Goal: Task Accomplishment & Management: Manage account settings

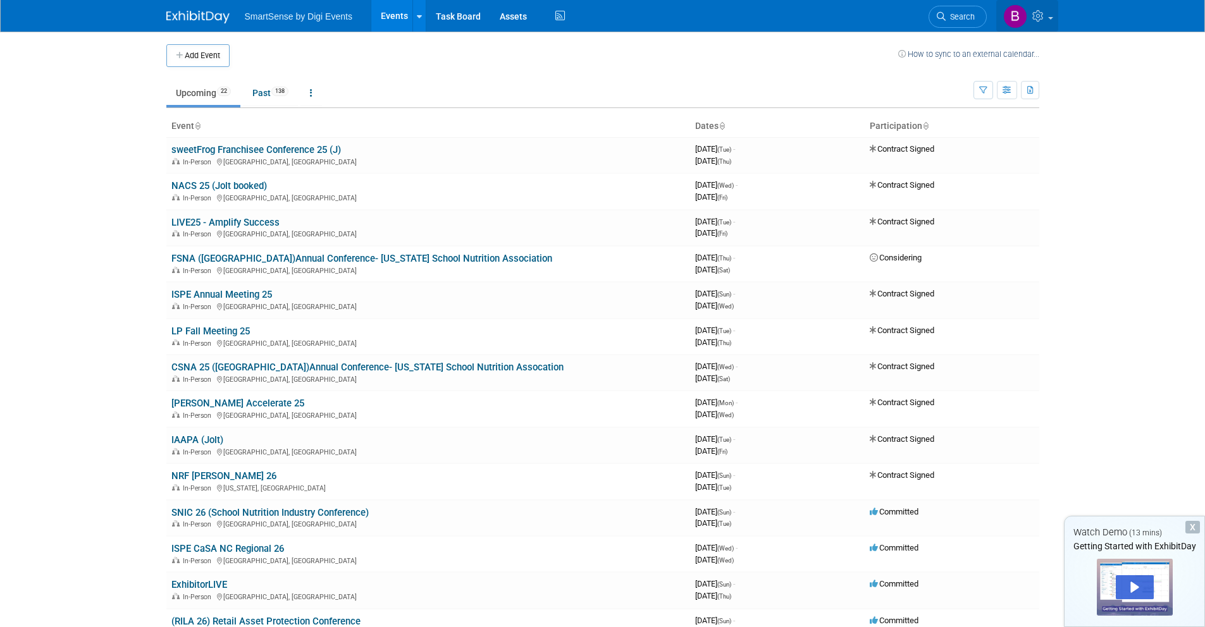
click at [1027, 19] on link at bounding box center [1027, 16] width 62 height 32
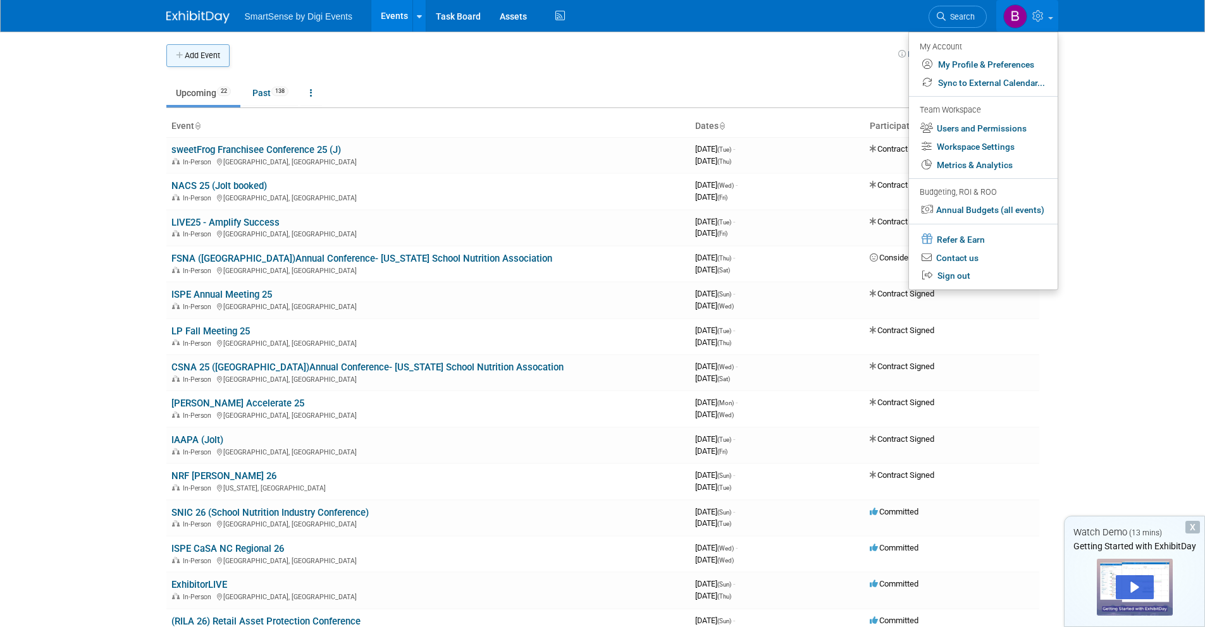
click at [187, 52] on button "Add Event" at bounding box center [197, 55] width 63 height 23
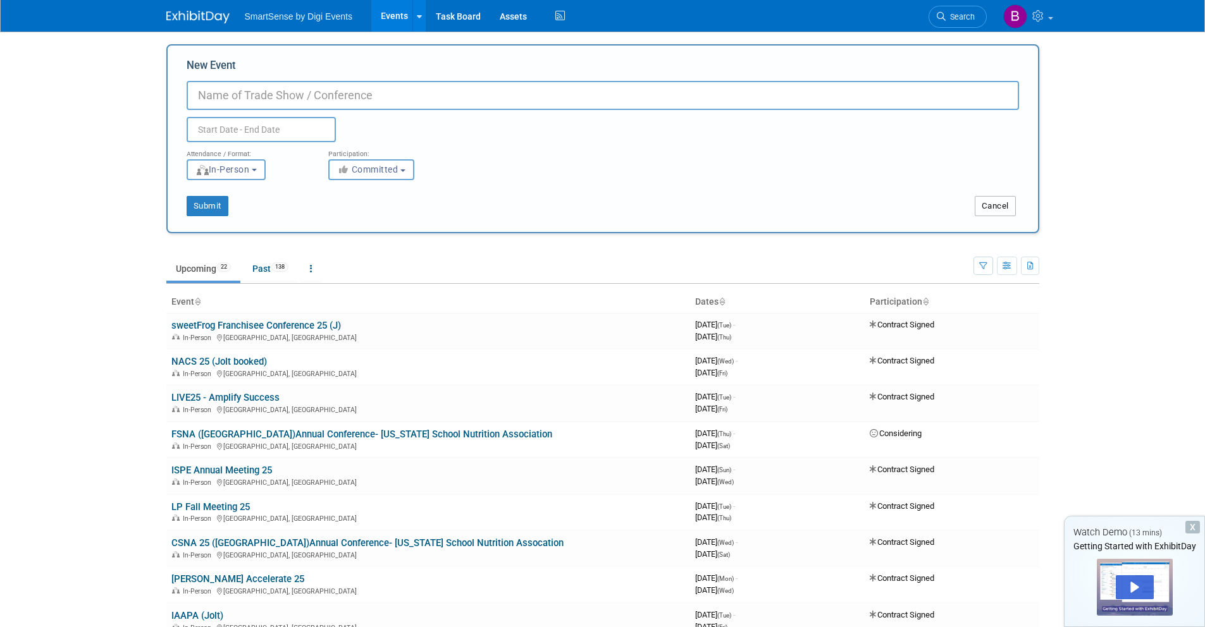
drag, startPoint x: 1007, startPoint y: 202, endPoint x: 996, endPoint y: 199, distance: 11.7
click at [1007, 202] on button "Cancel" at bounding box center [995, 206] width 41 height 20
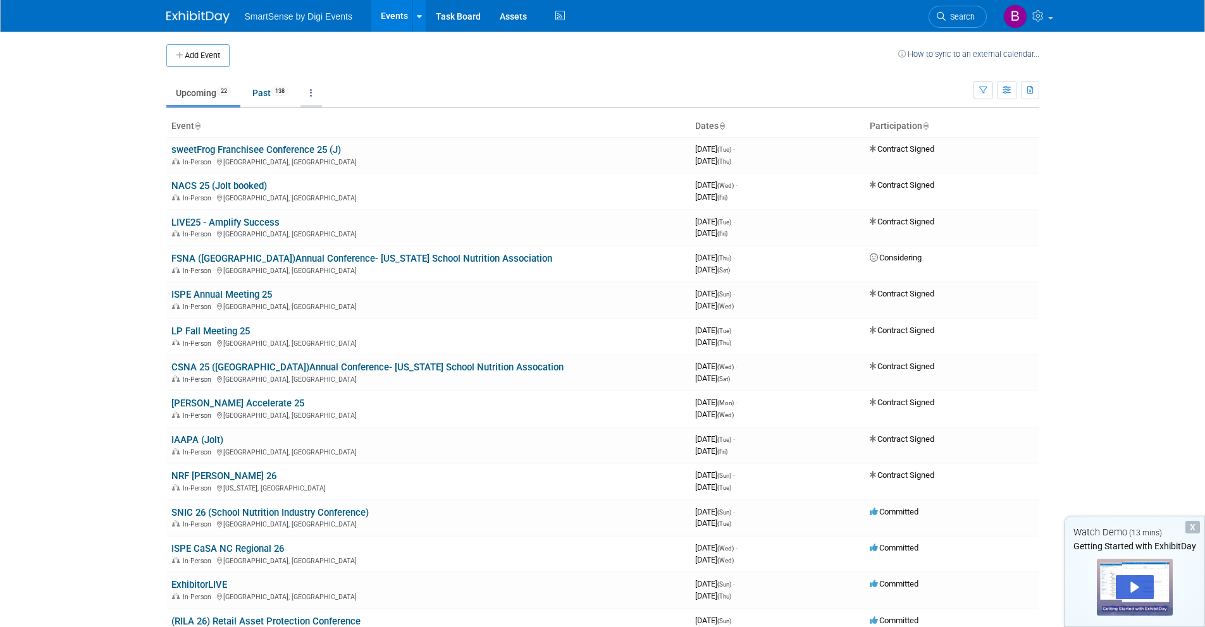
click at [312, 95] on icon at bounding box center [311, 93] width 3 height 9
click at [566, 70] on td "Upcoming 22 Past 138 All Events 160 Past and Upcoming Grouped Annually Events g…" at bounding box center [569, 87] width 807 height 41
click at [1027, 20] on link at bounding box center [1027, 16] width 62 height 32
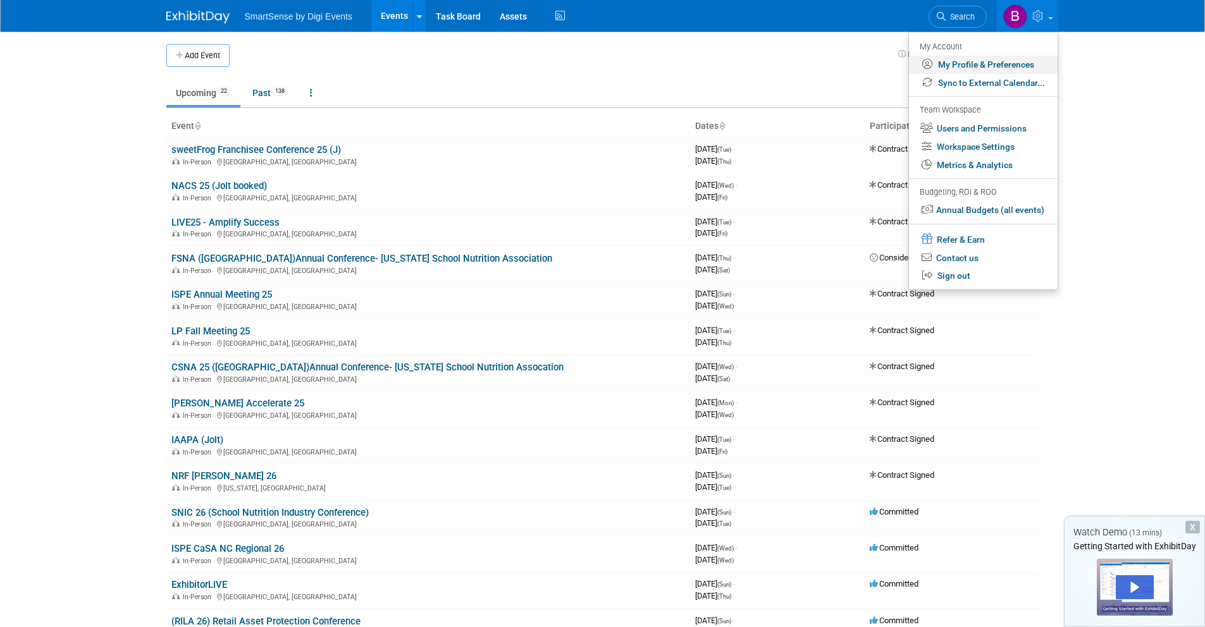
click at [969, 66] on link "My Profile & Preferences" at bounding box center [983, 65] width 149 height 18
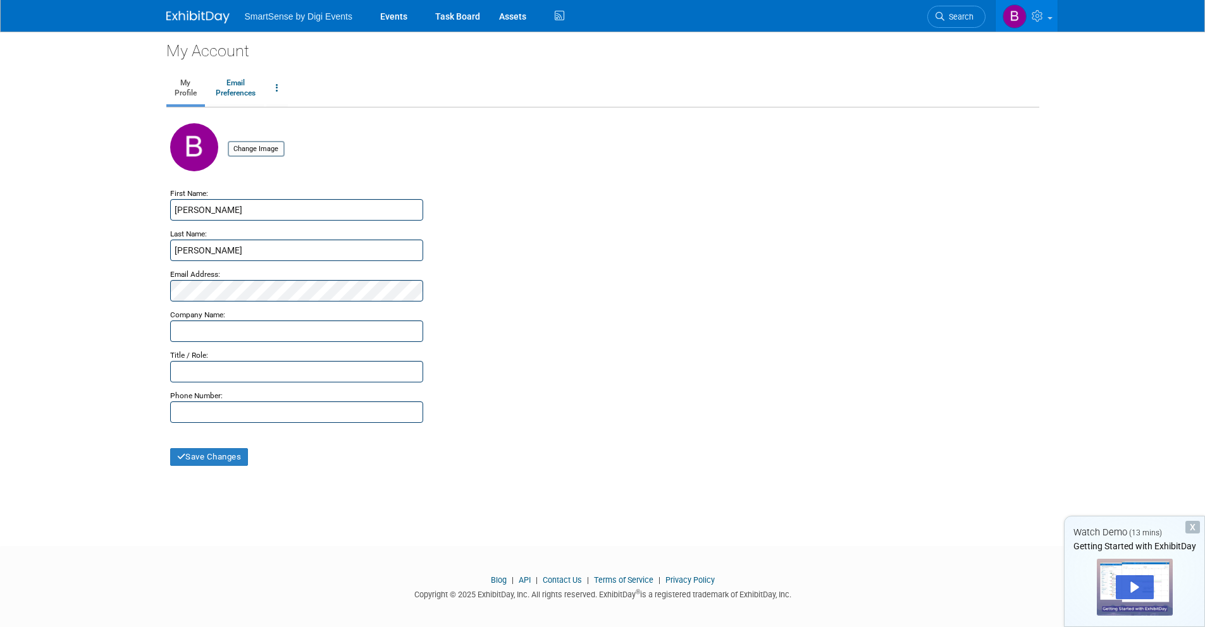
click at [193, 18] on img at bounding box center [197, 17] width 63 height 13
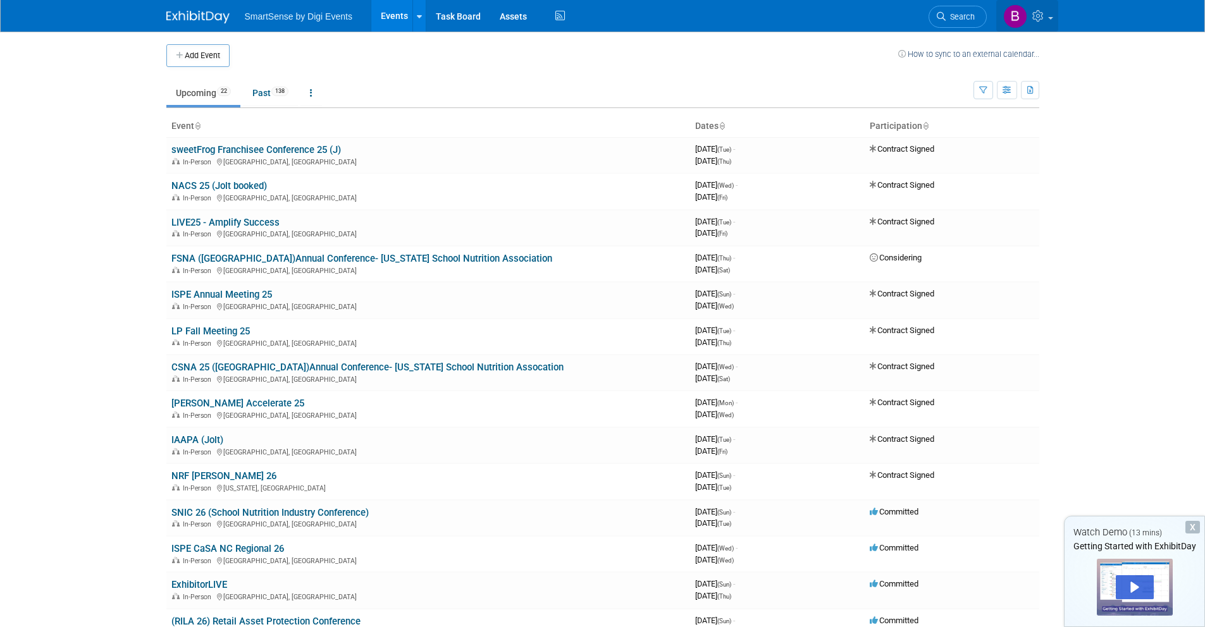
click at [1038, 20] on icon at bounding box center [1039, 15] width 15 height 11
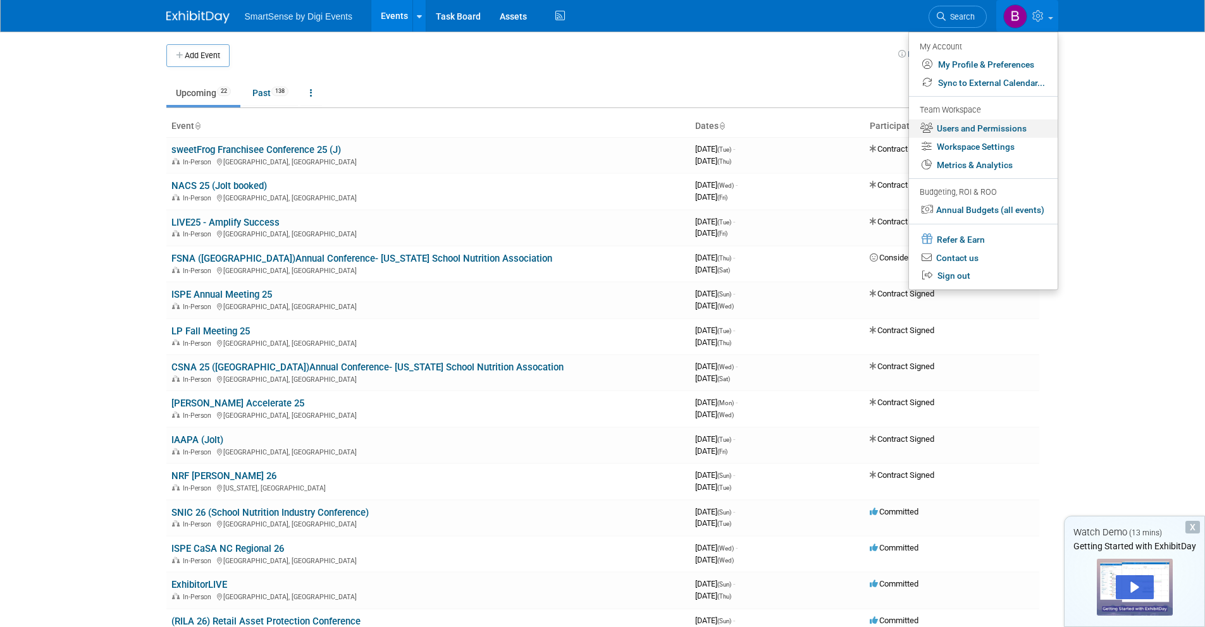
click at [983, 132] on link "Users and Permissions" at bounding box center [983, 129] width 149 height 18
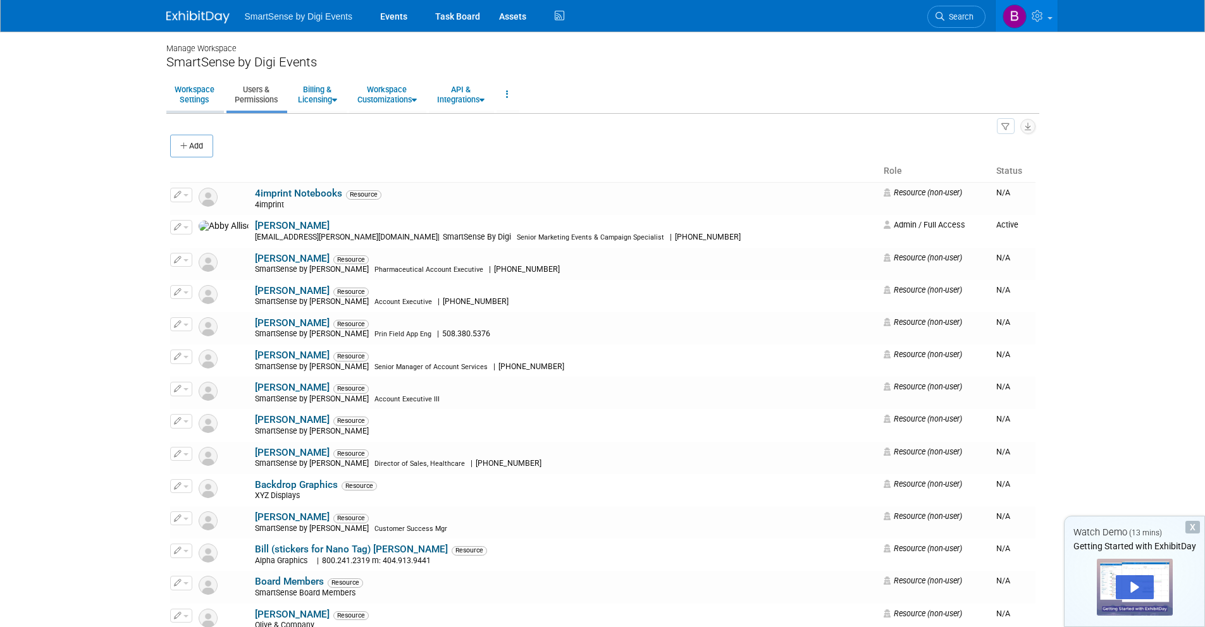
click at [197, 86] on link "Workspace Settings" at bounding box center [194, 94] width 56 height 31
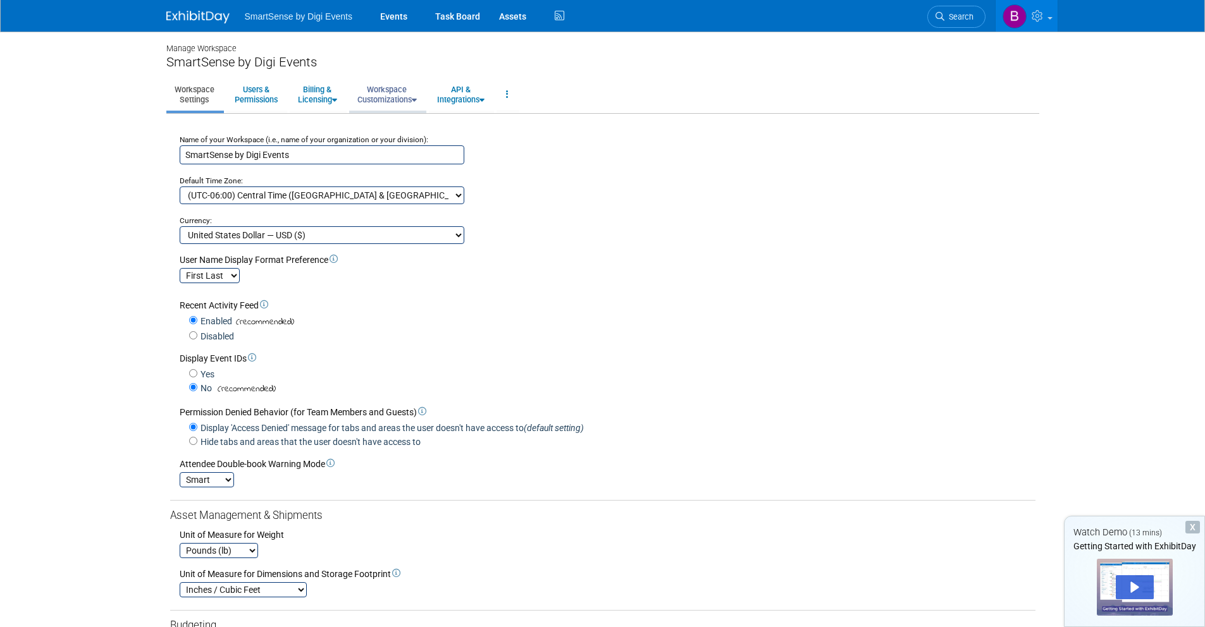
click at [401, 91] on link "Workspace Customizations" at bounding box center [387, 94] width 76 height 31
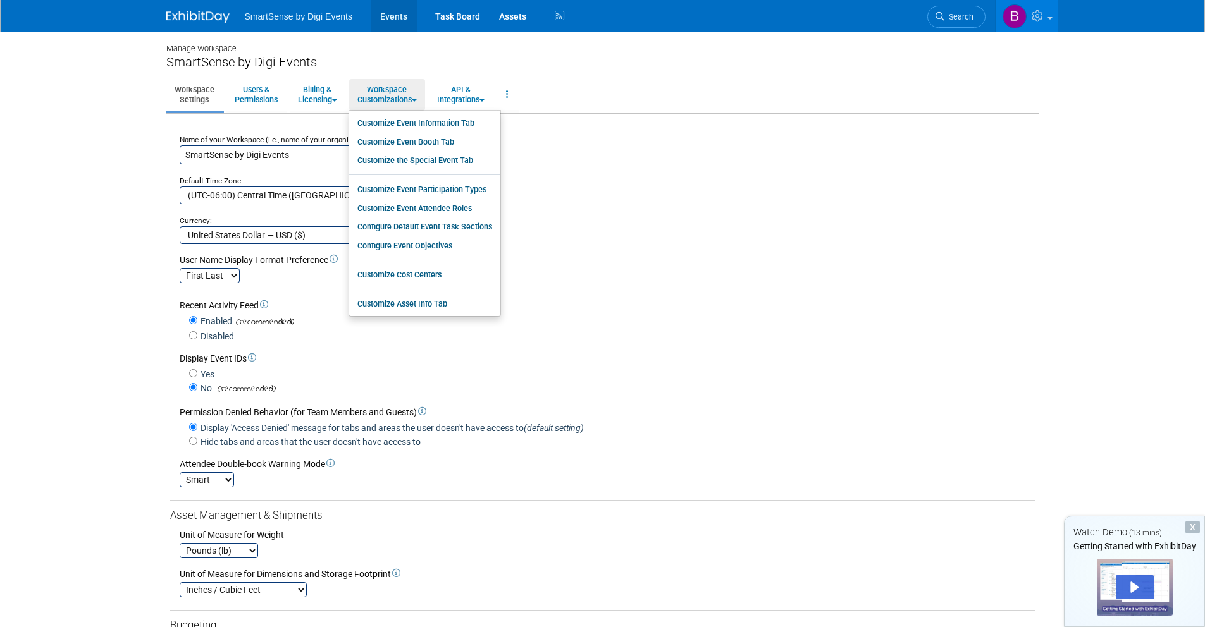
click at [388, 15] on link "Events" at bounding box center [394, 16] width 46 height 32
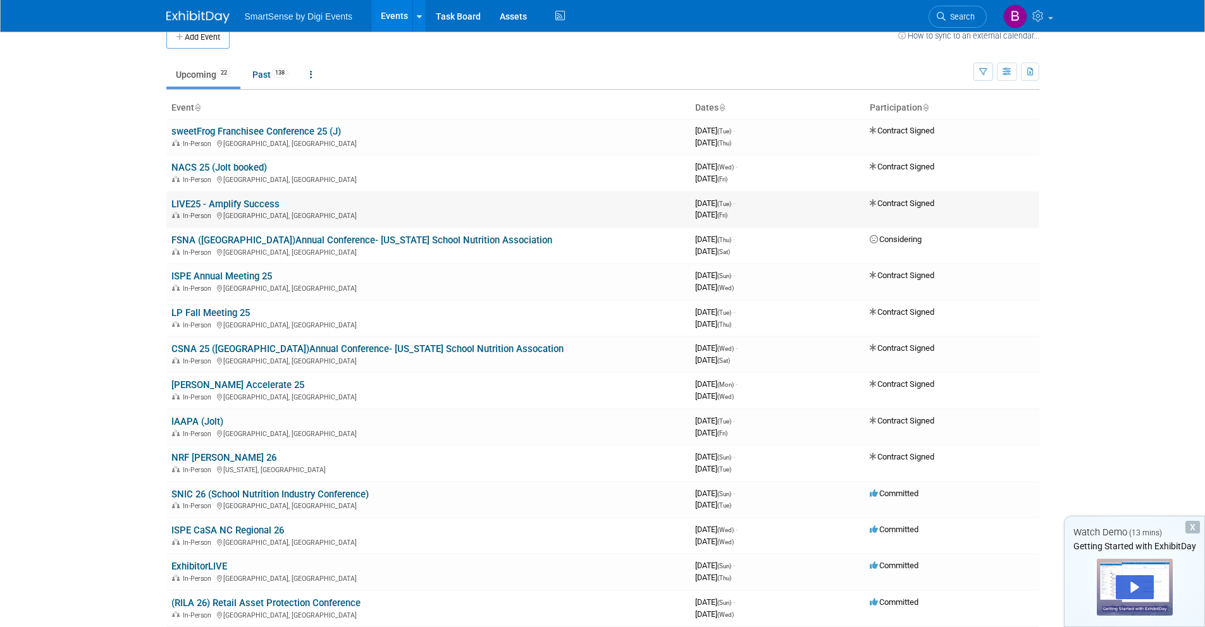
scroll to position [58, 0]
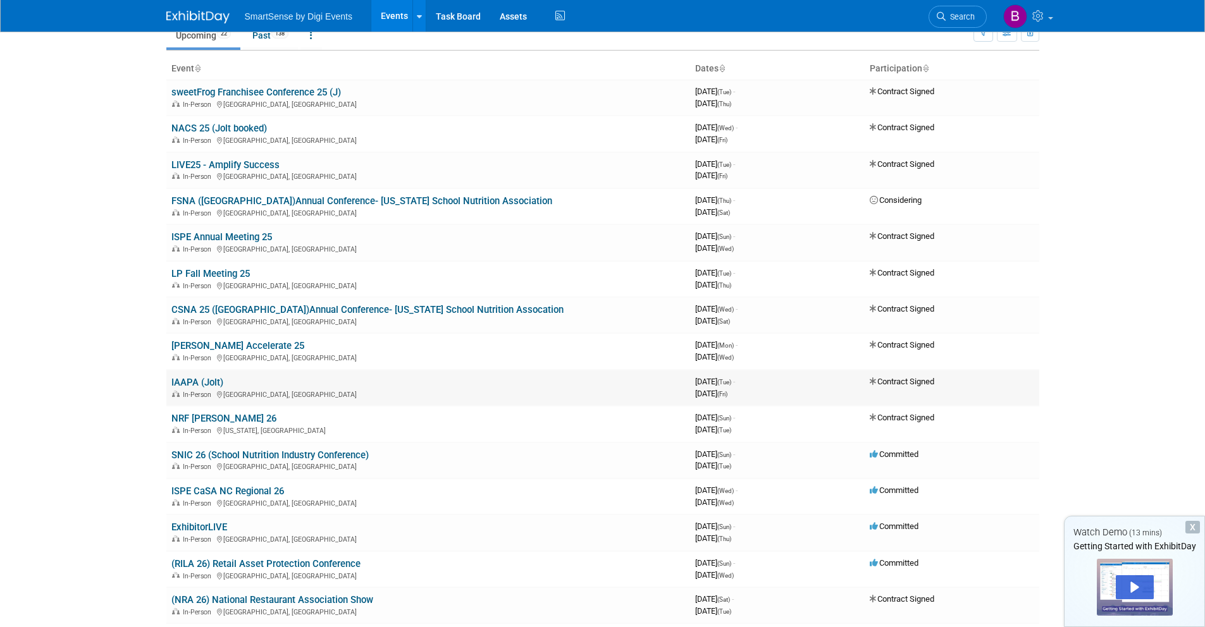
click at [209, 382] on link "IAAPA (Jolt)" at bounding box center [197, 382] width 52 height 11
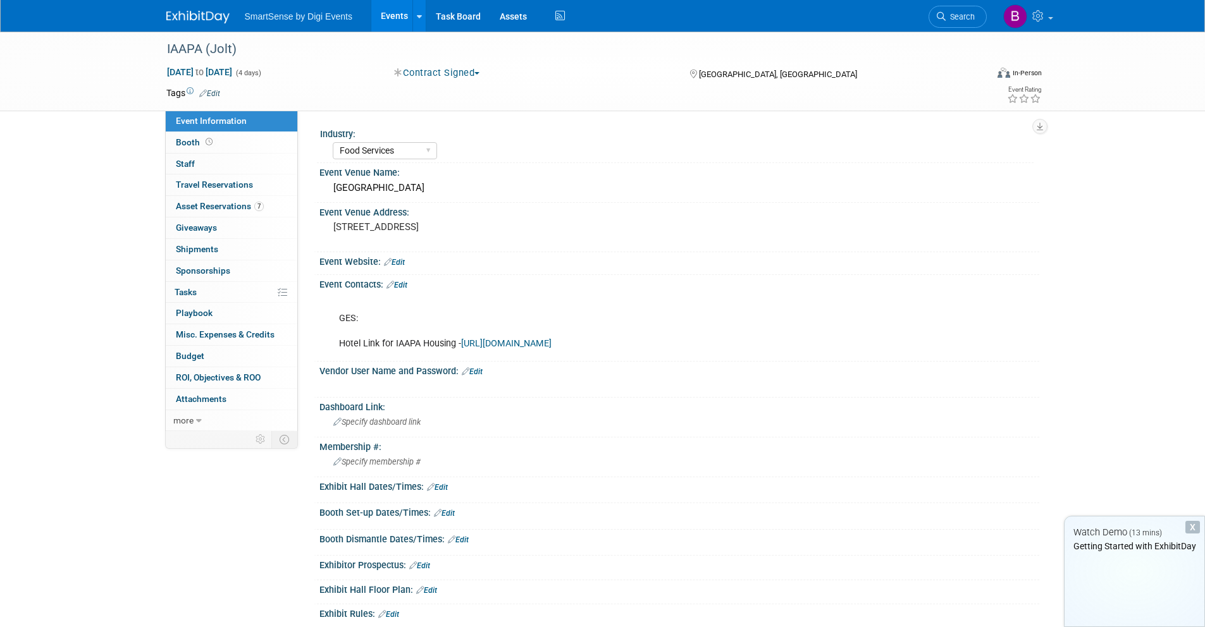
select select "Food Services"
click at [206, 20] on img at bounding box center [197, 17] width 63 height 13
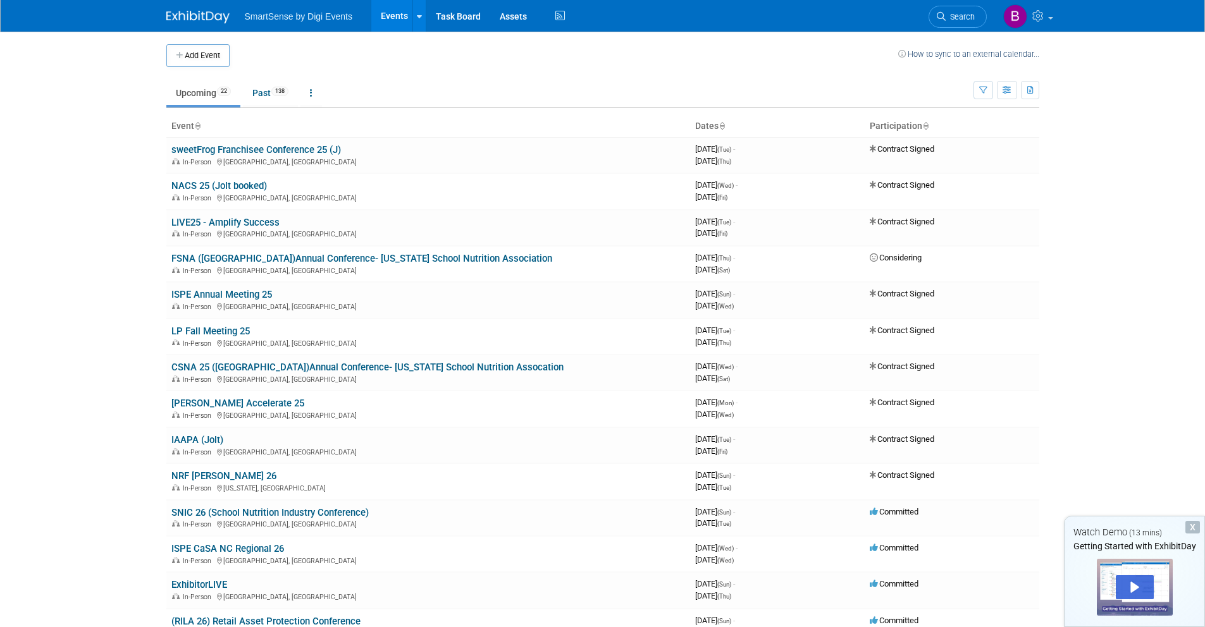
click at [338, 20] on span "SmartSense by Digi Events" at bounding box center [299, 16] width 108 height 10
click at [199, 23] on div "SmartSense by Digi Events Events Add Event Bulk Upload Events Shareable Event B…" at bounding box center [602, 16] width 873 height 32
click at [386, 19] on link "Events" at bounding box center [394, 16] width 46 height 32
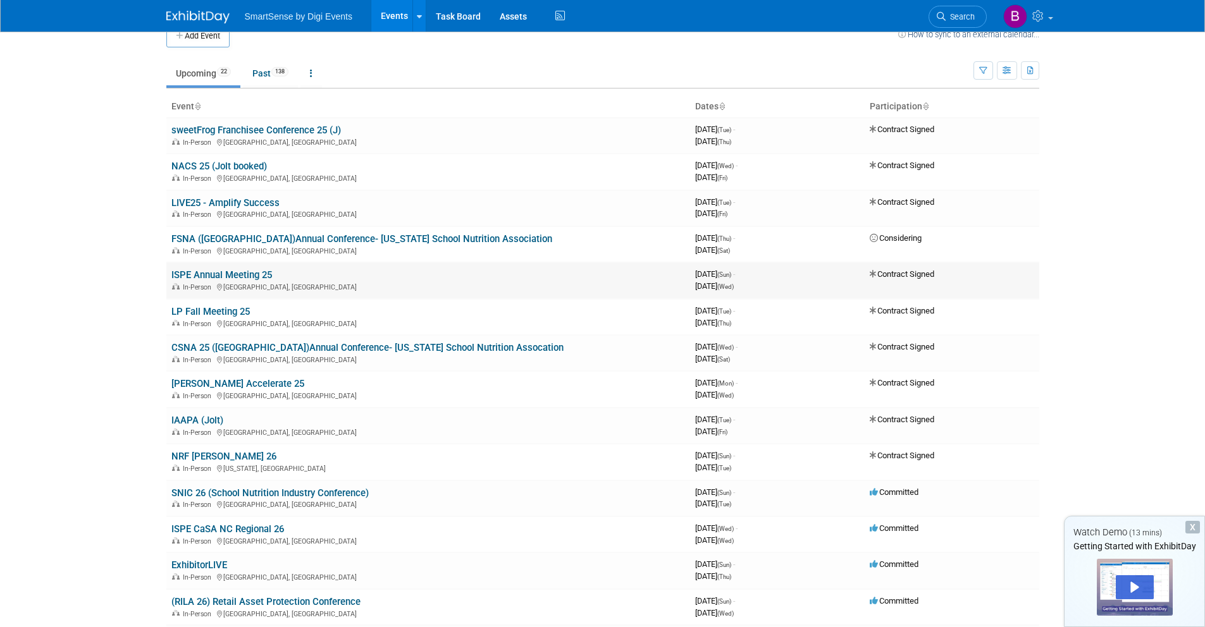
scroll to position [20, 0]
click at [230, 160] on link "NACS 25 (Jolt booked)" at bounding box center [219, 165] width 96 height 11
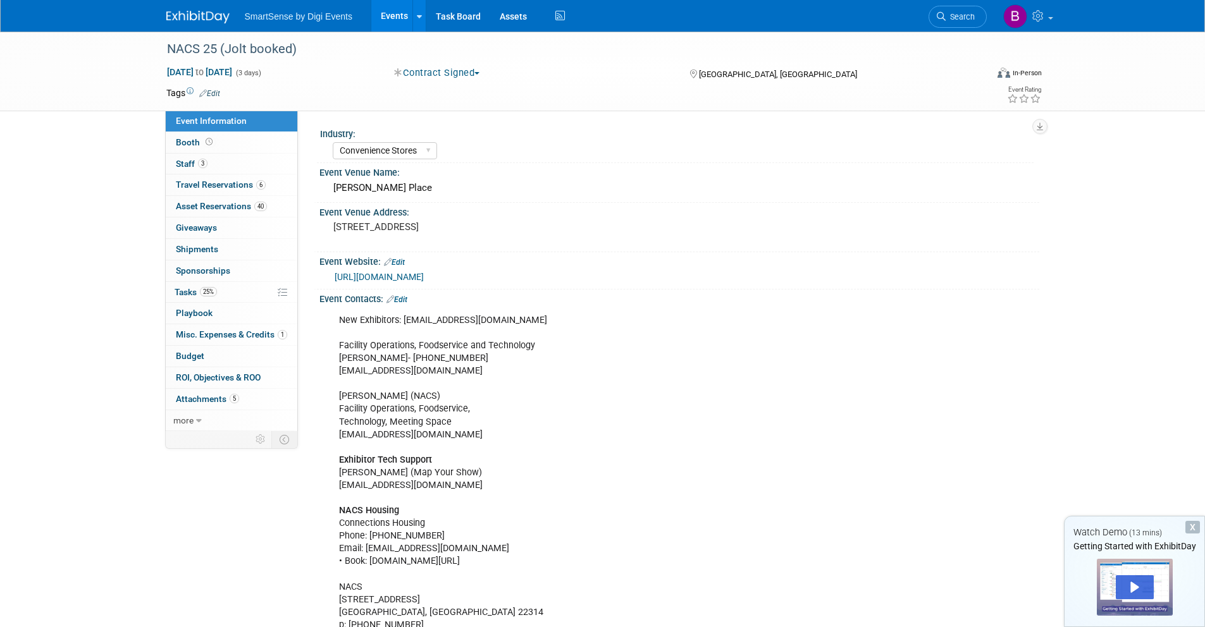
select select "Convenience Stores"
click at [1042, 125] on icon "button" at bounding box center [1040, 127] width 6 height 8
click at [829, 104] on div "Tags Edit Event Rating" at bounding box center [604, 96] width 895 height 22
click at [204, 19] on img at bounding box center [197, 17] width 63 height 13
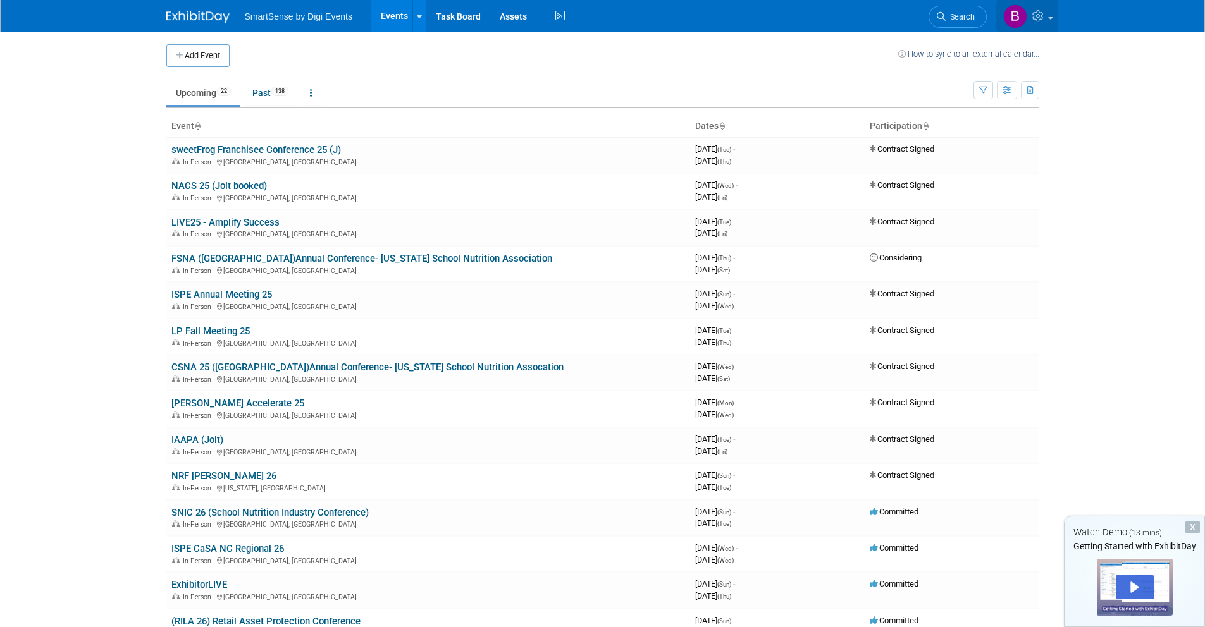
click at [1040, 12] on icon at bounding box center [1039, 15] width 15 height 11
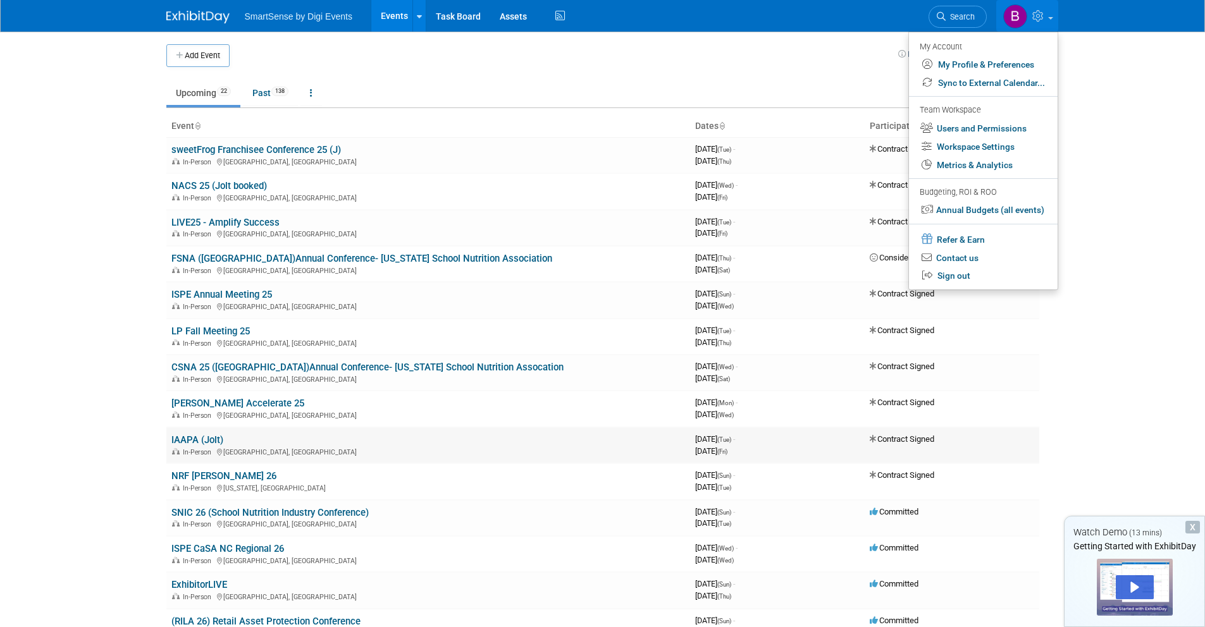
click at [201, 443] on link "IAAPA (Jolt)" at bounding box center [197, 440] width 52 height 11
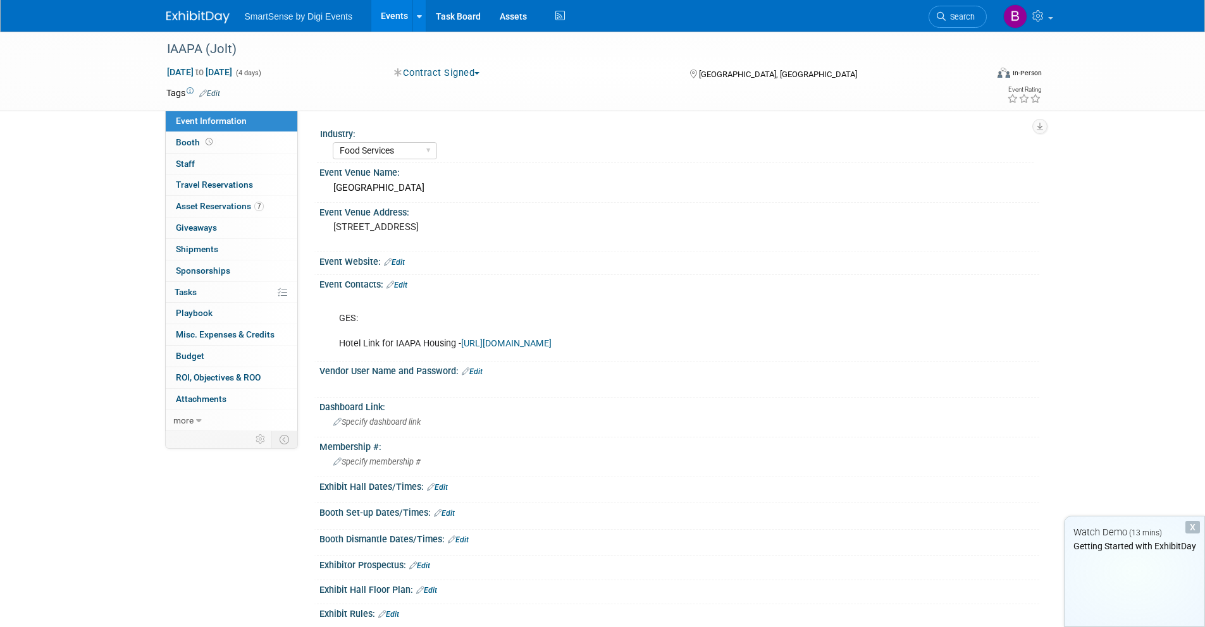
select select "Food Services"
click at [399, 260] on link "Edit" at bounding box center [394, 262] width 21 height 9
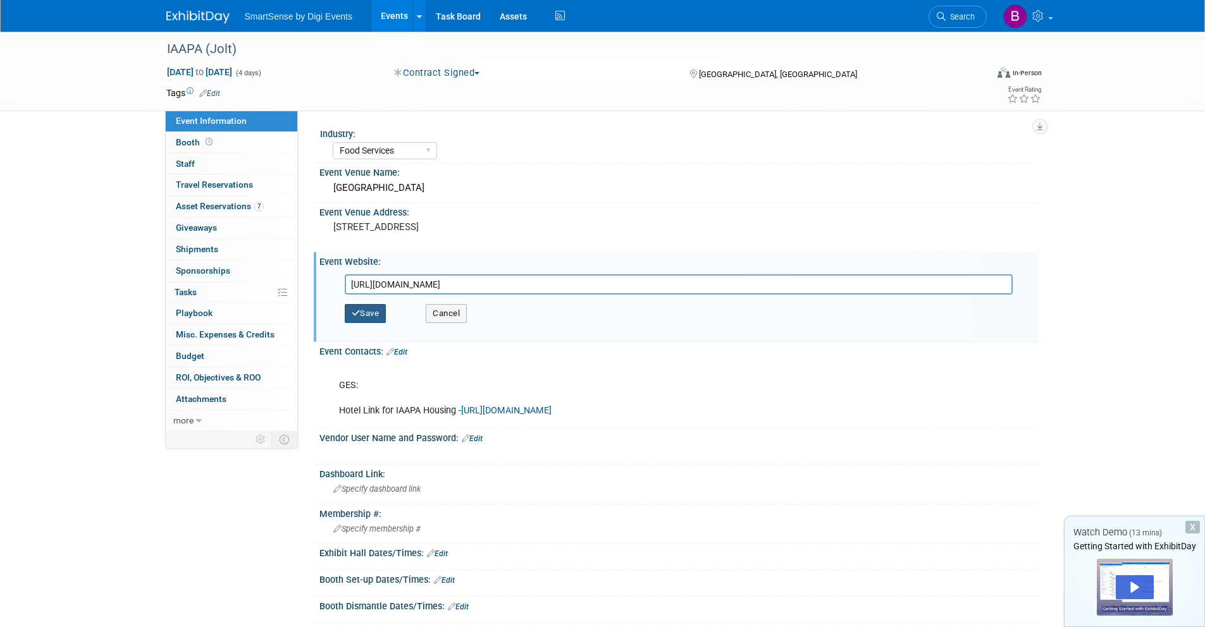
type input "https://iaapa.org/expos-and-events/iaapa-expo"
click at [370, 314] on button "Save" at bounding box center [366, 313] width 42 height 19
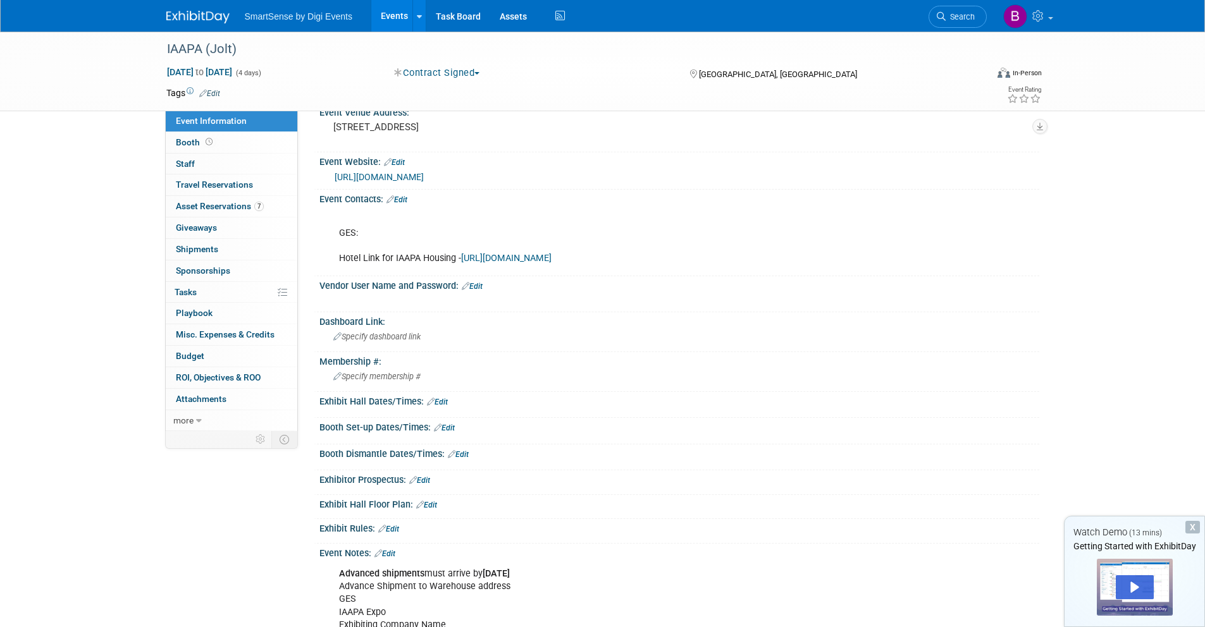
scroll to position [161, 0]
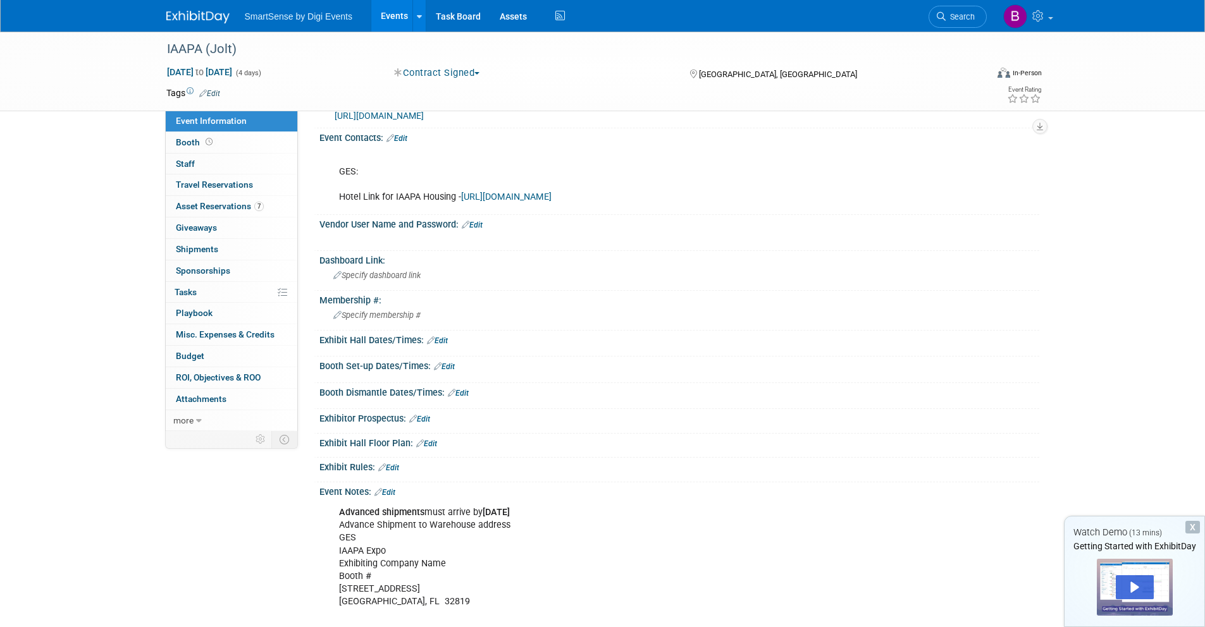
click at [428, 447] on link "Edit" at bounding box center [426, 444] width 21 height 9
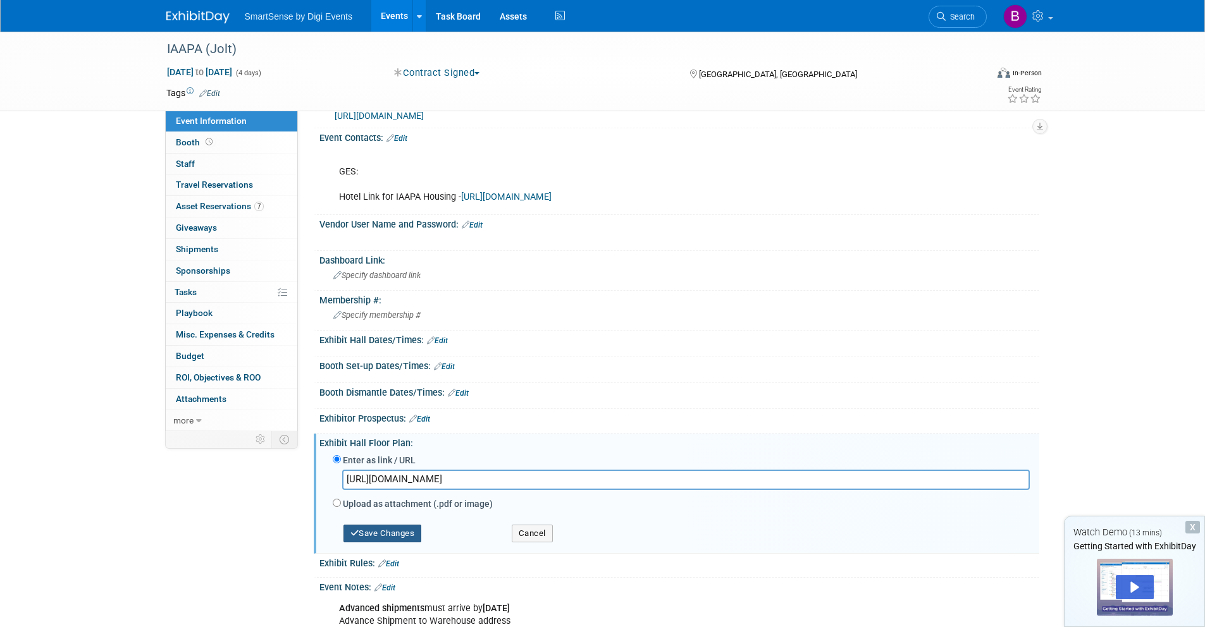
type input "https://iaapaexpo25.mapyourshow.com/8_0/exhview/index.cfm?snoball_referral=-inf…"
click at [373, 533] on button "Save Changes" at bounding box center [382, 534] width 78 height 18
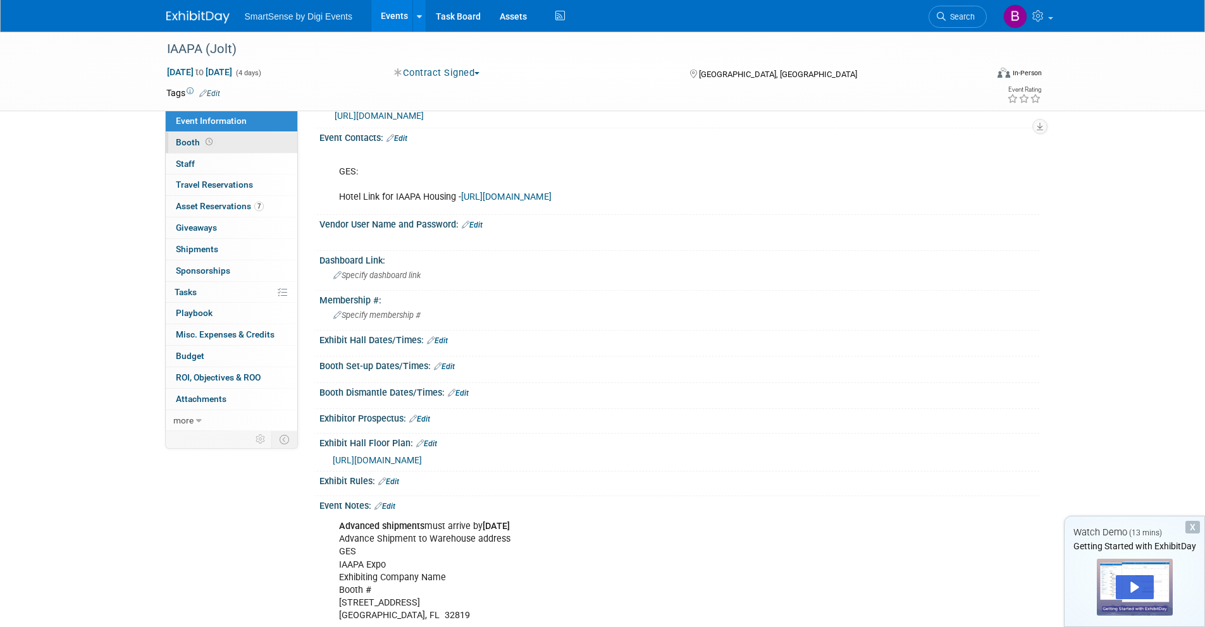
click at [231, 144] on link "Booth" at bounding box center [232, 142] width 132 height 21
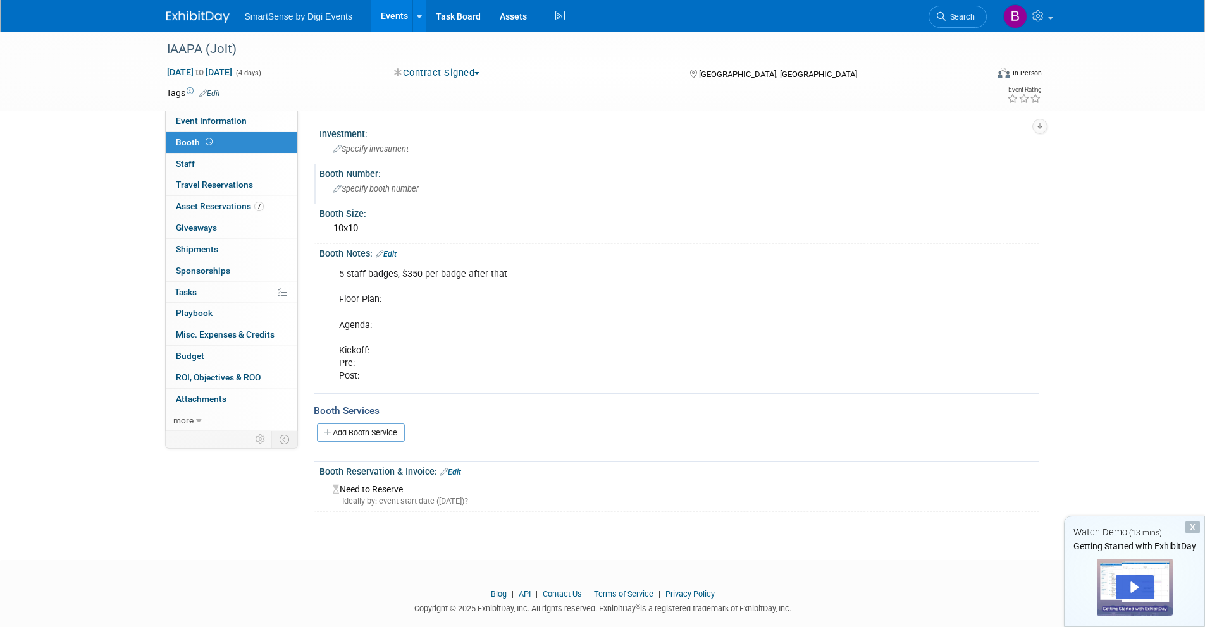
click at [383, 190] on span "Specify booth number" at bounding box center [375, 188] width 85 height 9
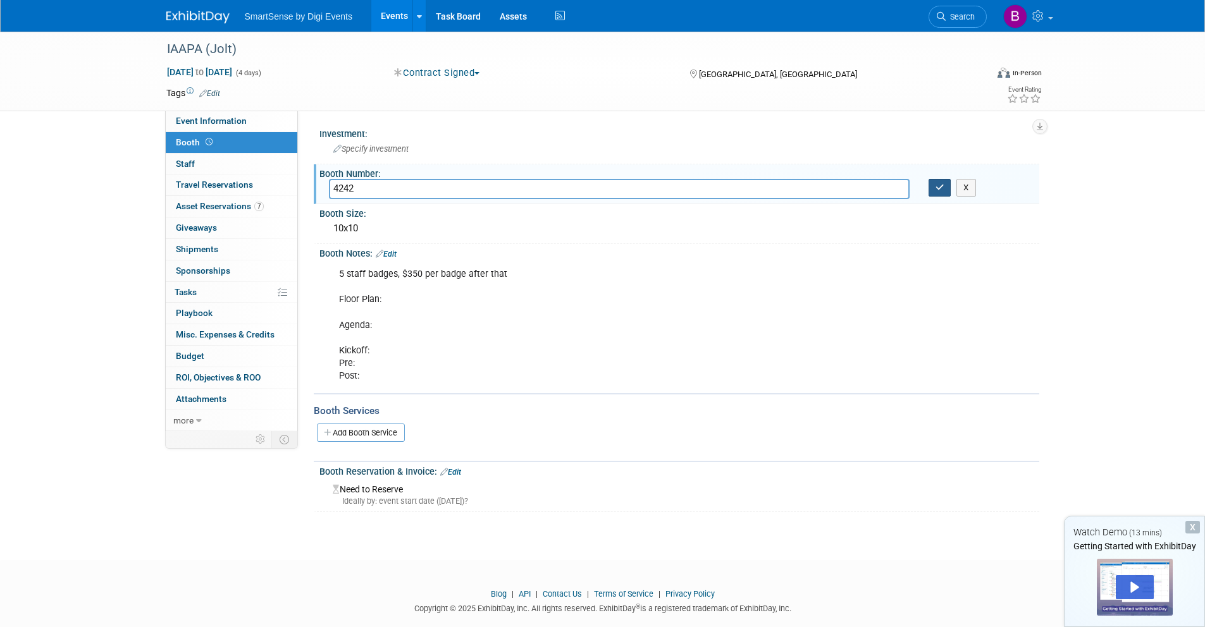
type input "4242"
click at [945, 192] on button "button" at bounding box center [939, 188] width 23 height 18
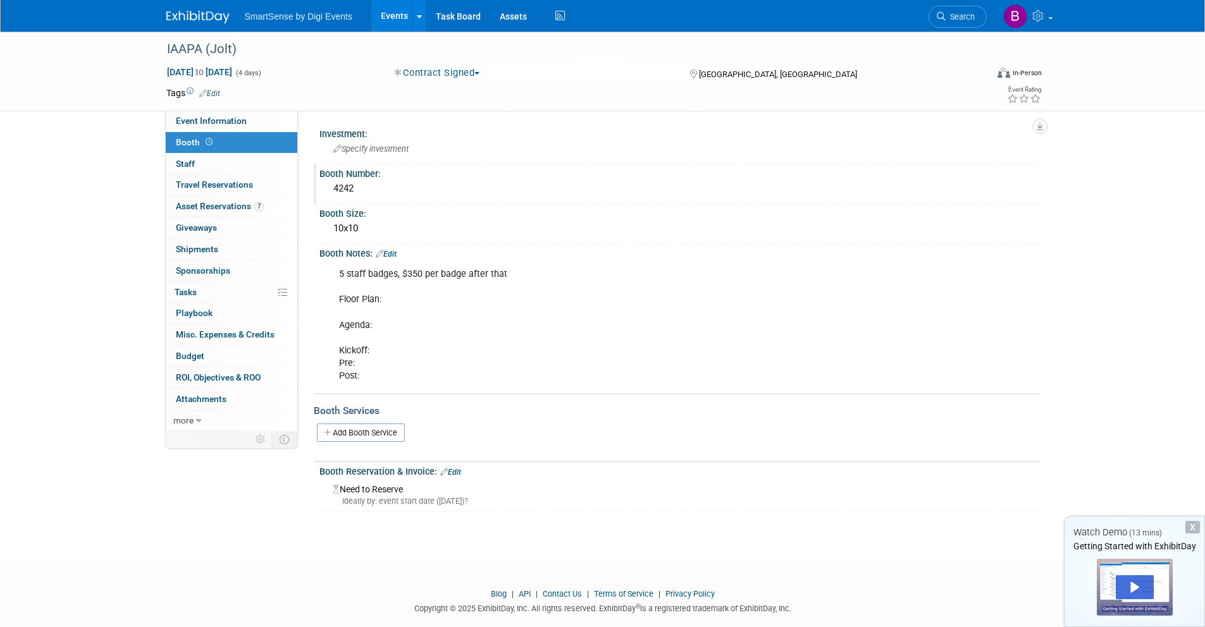
click at [204, 17] on img at bounding box center [197, 17] width 63 height 13
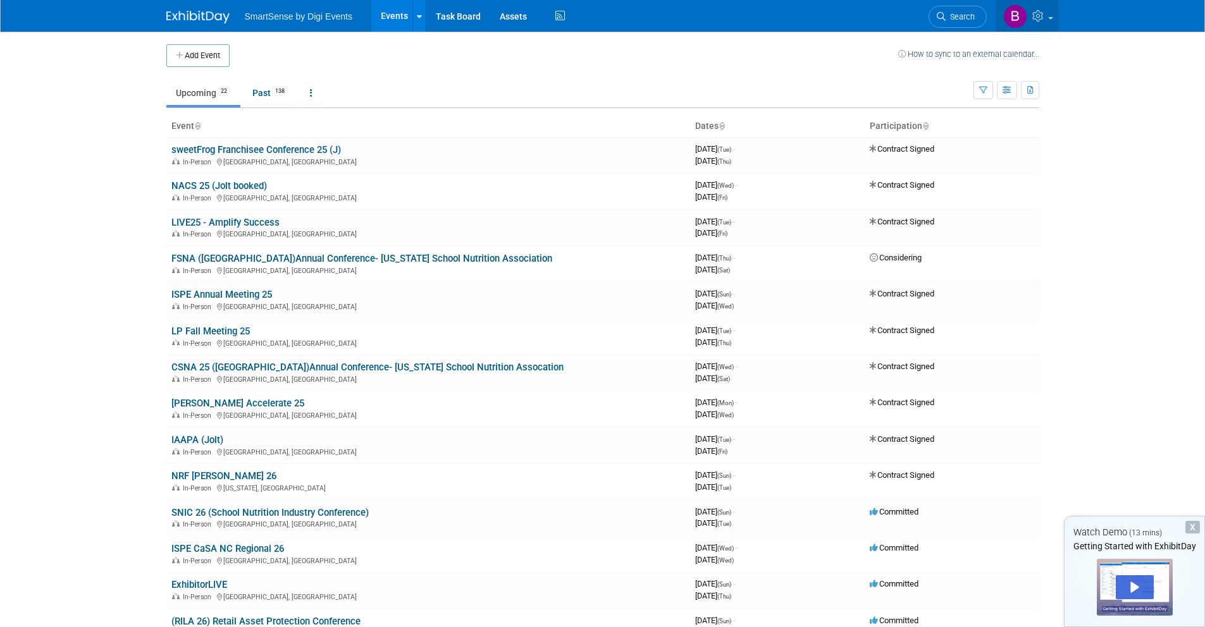
click at [1027, 11] on link at bounding box center [1027, 16] width 62 height 32
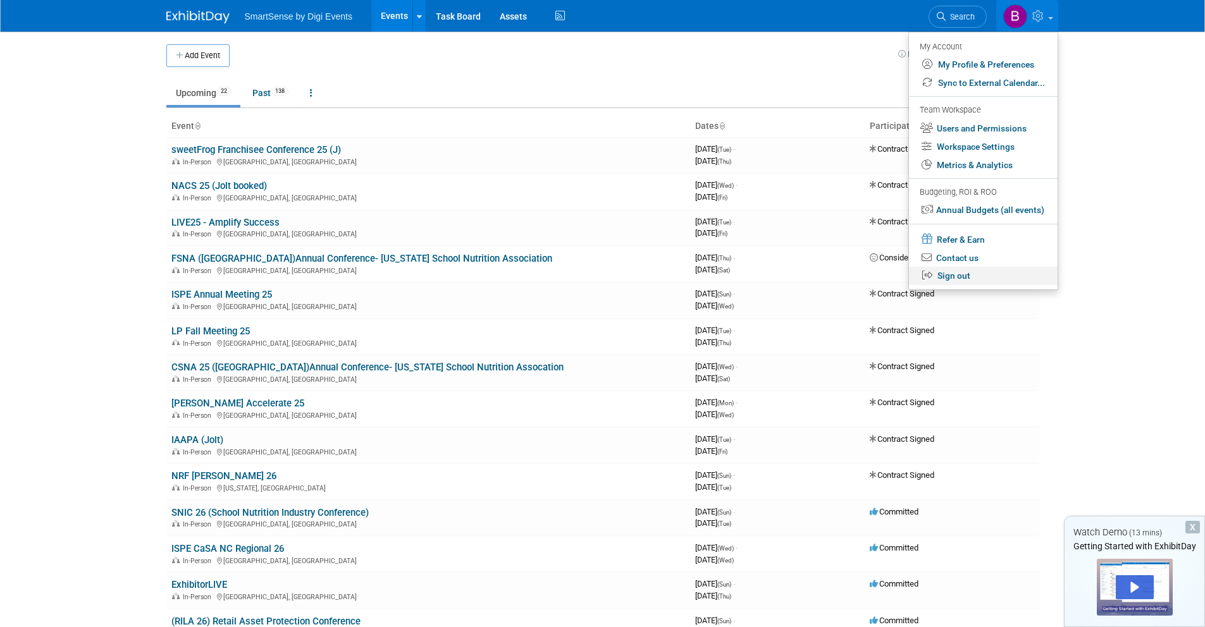
click at [989, 272] on link "Sign out" at bounding box center [983, 276] width 149 height 18
